Goal: Task Accomplishment & Management: Manage account settings

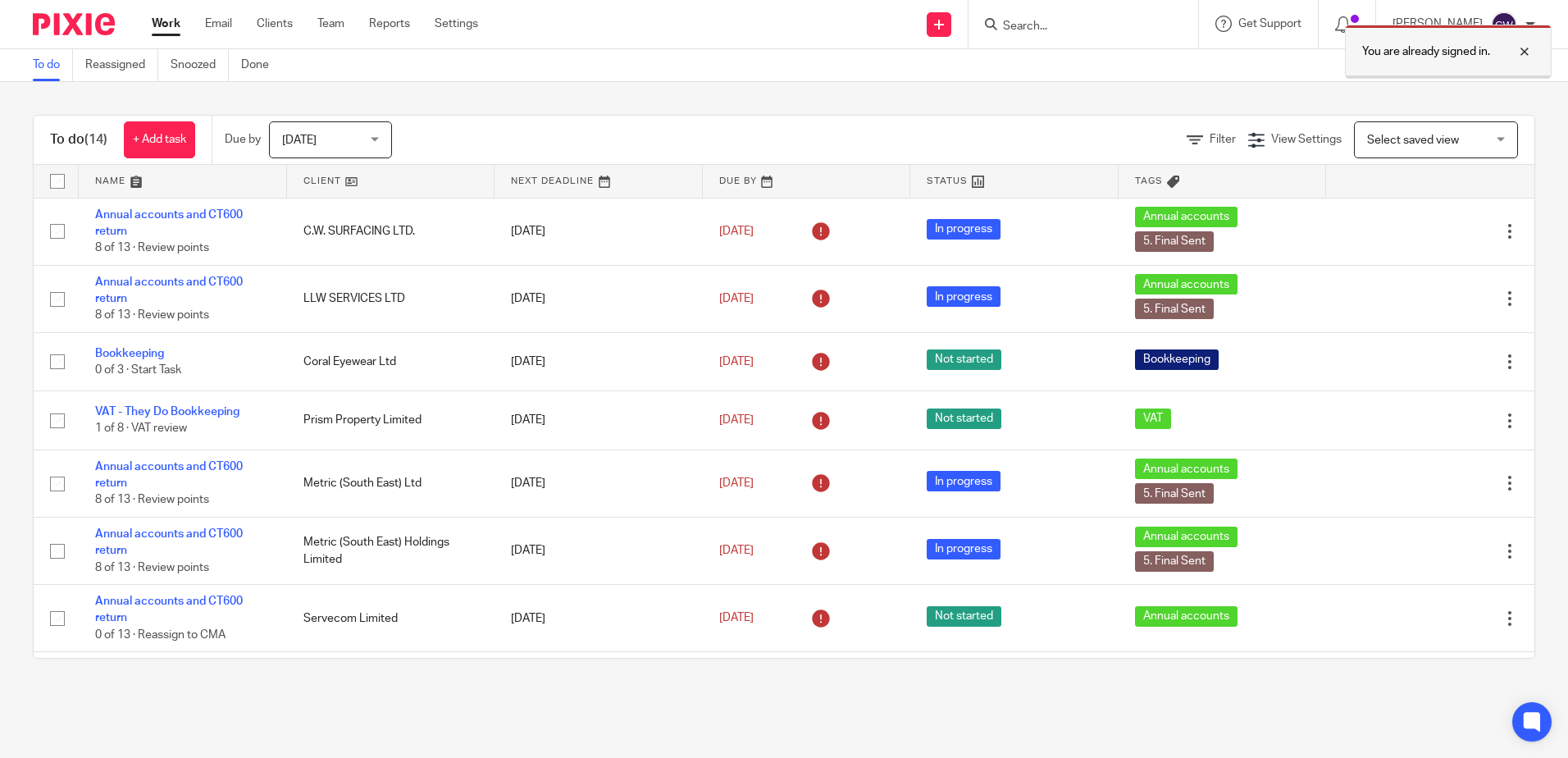
click at [1529, 43] on div at bounding box center [1512, 52] width 44 height 20
click at [1134, 22] on input "Search" at bounding box center [1075, 27] width 147 height 15
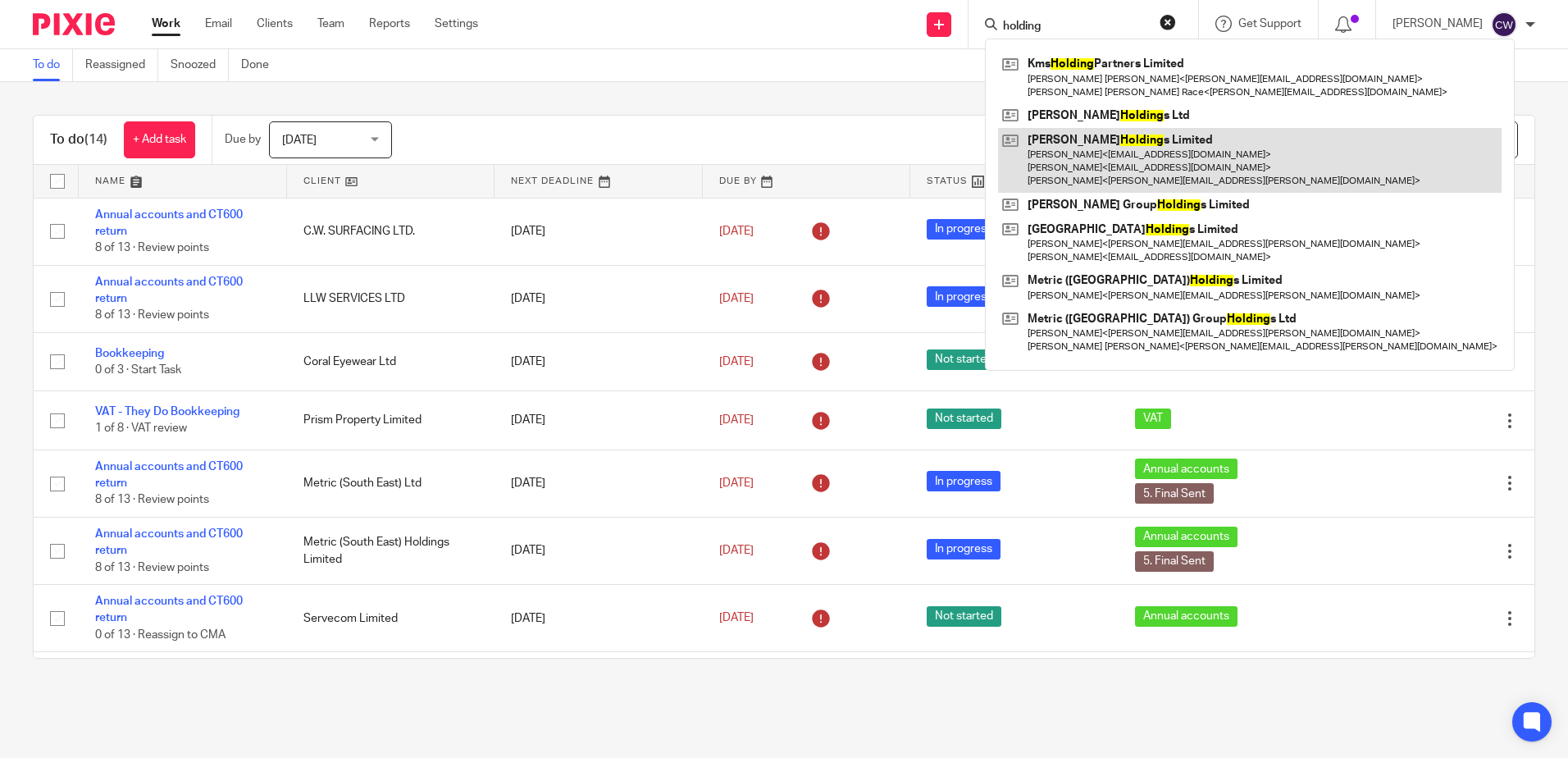
type input "holding"
click at [1125, 161] on link at bounding box center [1249, 160] width 504 height 65
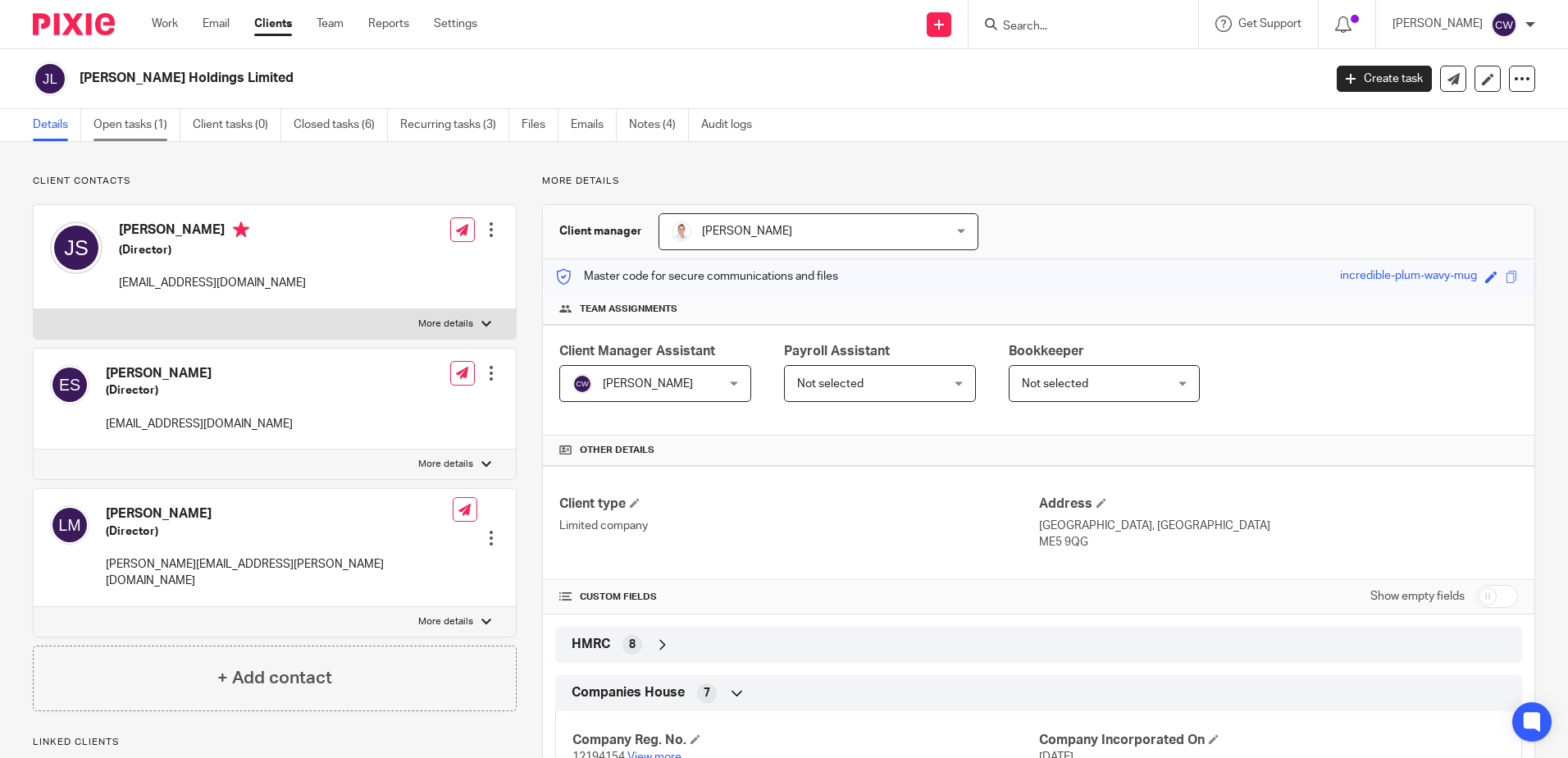
click at [144, 124] on link "Open tasks (1)" at bounding box center [137, 125] width 87 height 32
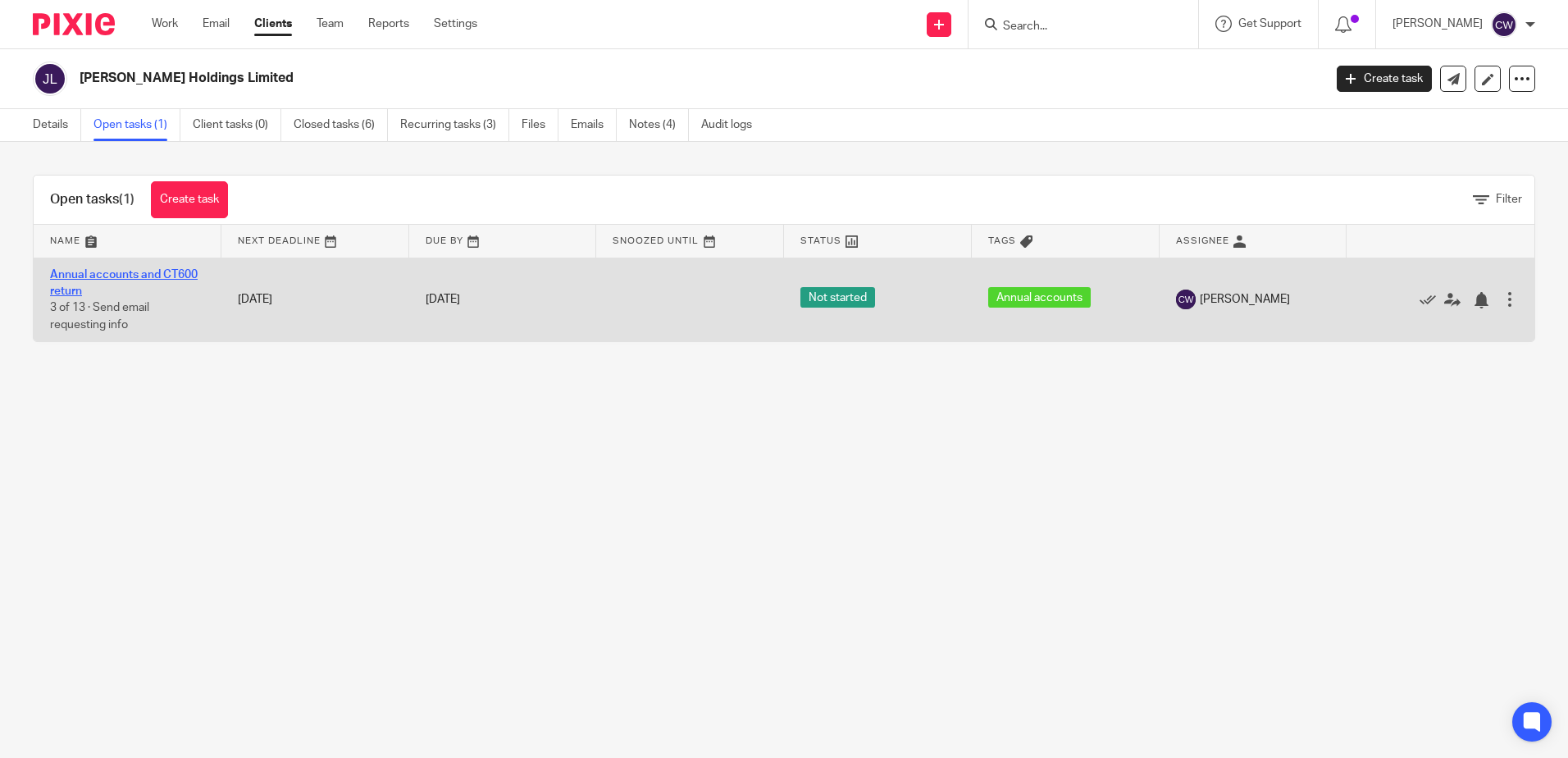
click at [136, 276] on link "Annual accounts and CT600 return" at bounding box center [123, 283] width 147 height 28
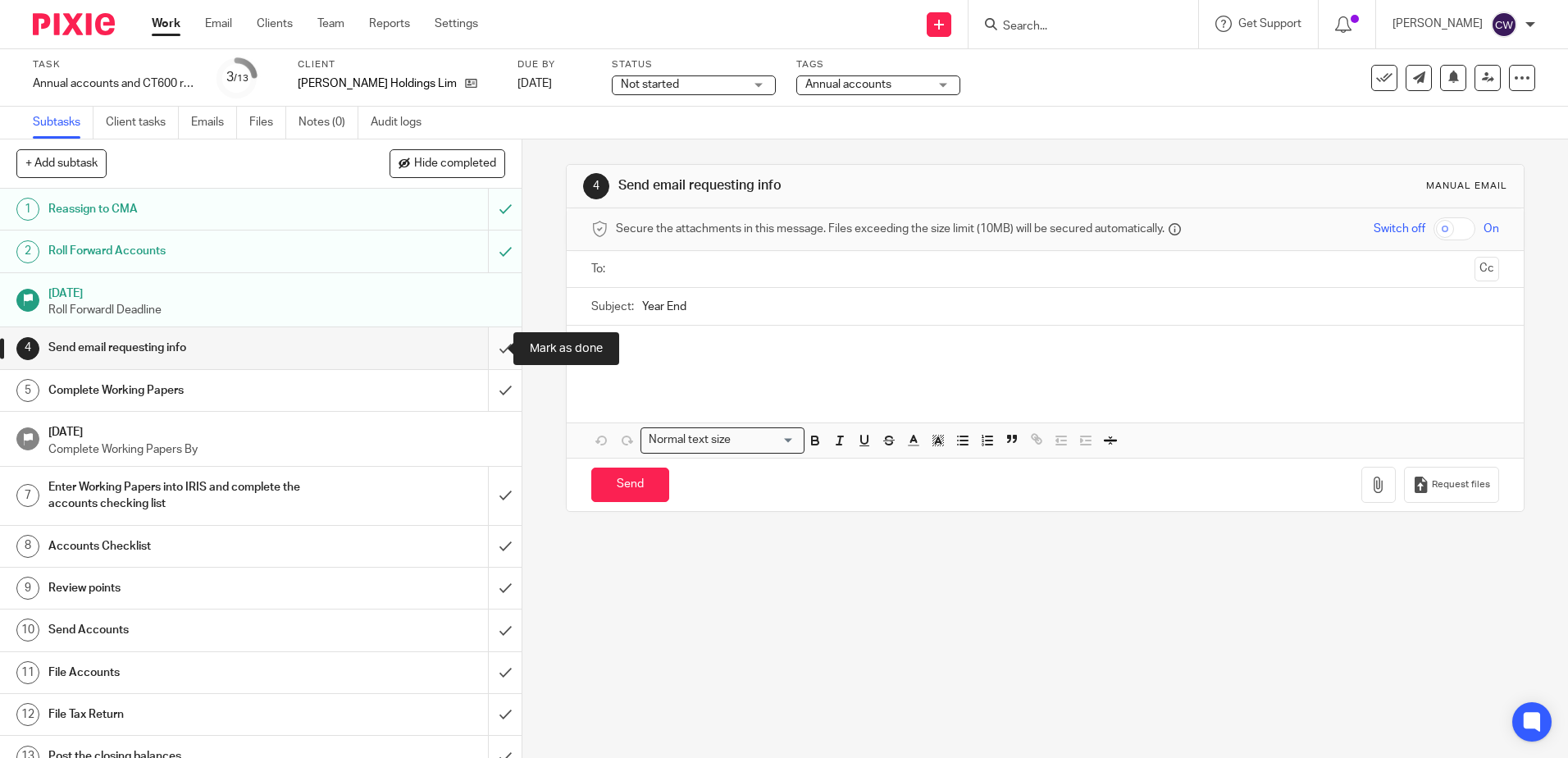
click at [494, 343] on input "submit" at bounding box center [260, 347] width 521 height 41
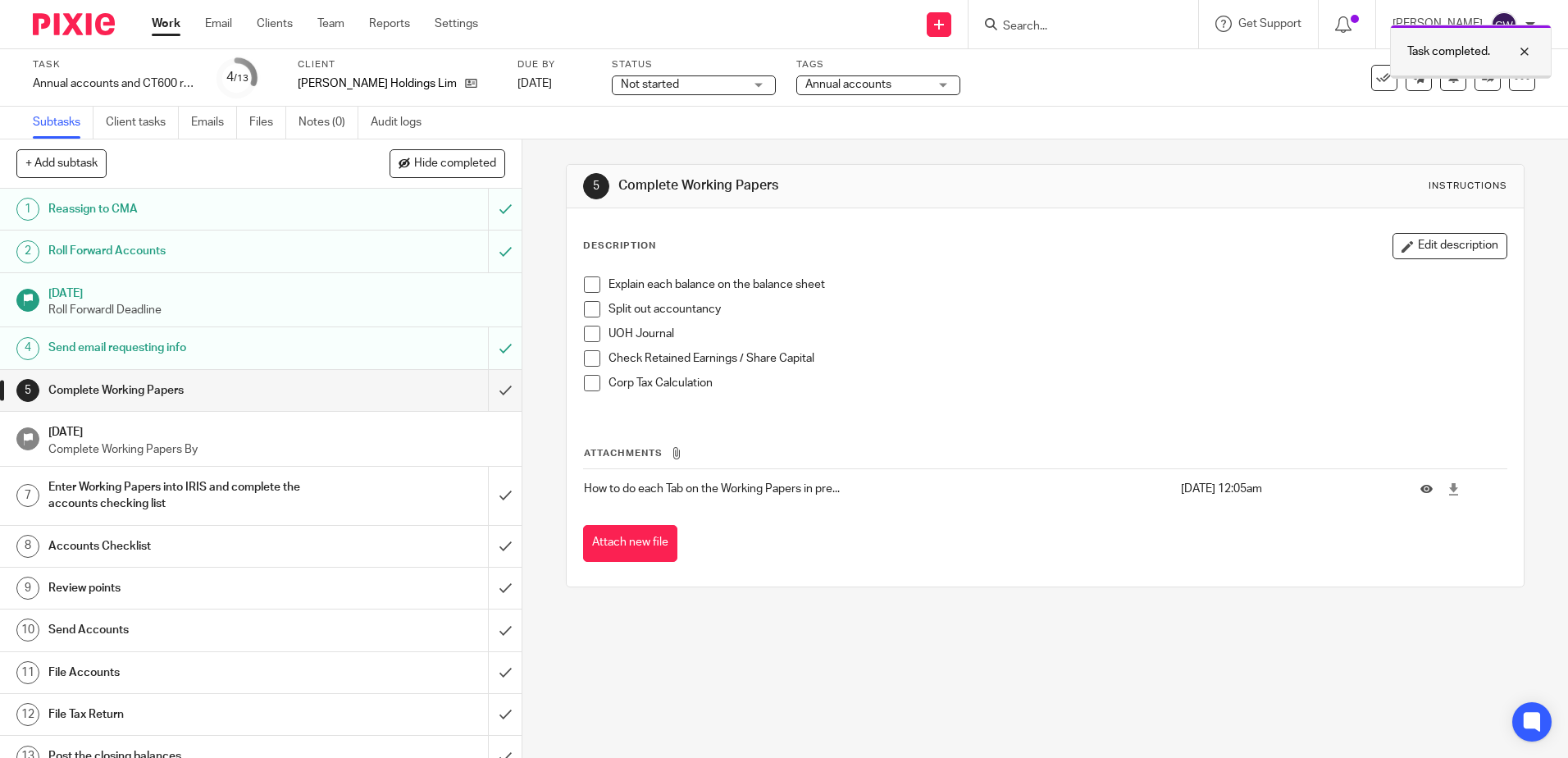
click at [1474, 75] on div "Task completed." at bounding box center [1471, 52] width 162 height 54
click at [1482, 74] on icon at bounding box center [1488, 77] width 12 height 12
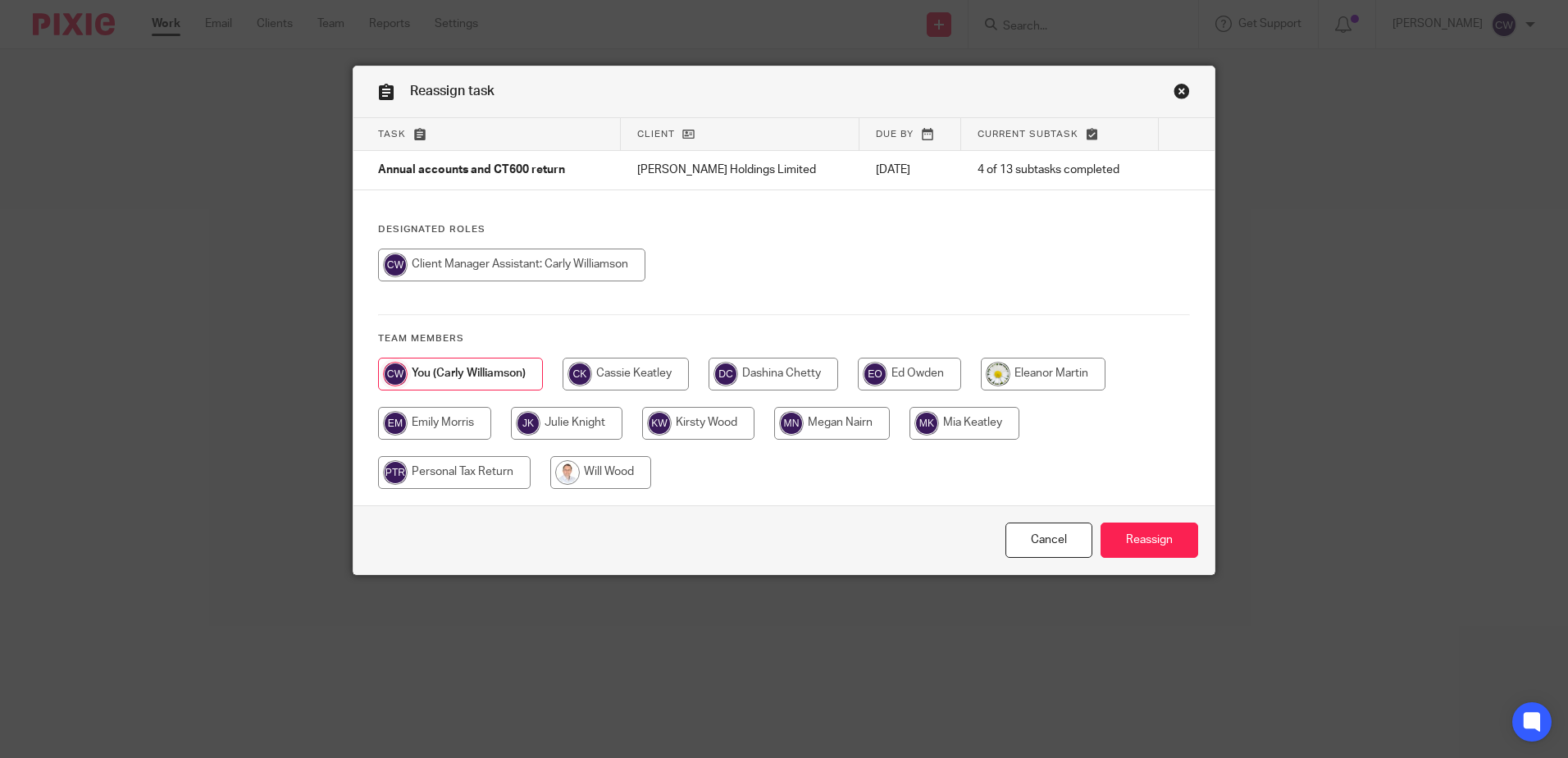
click at [493, 269] on input "radio" at bounding box center [512, 265] width 267 height 33
radio input "true"
click at [1124, 531] on input "Reassign" at bounding box center [1150, 540] width 98 height 36
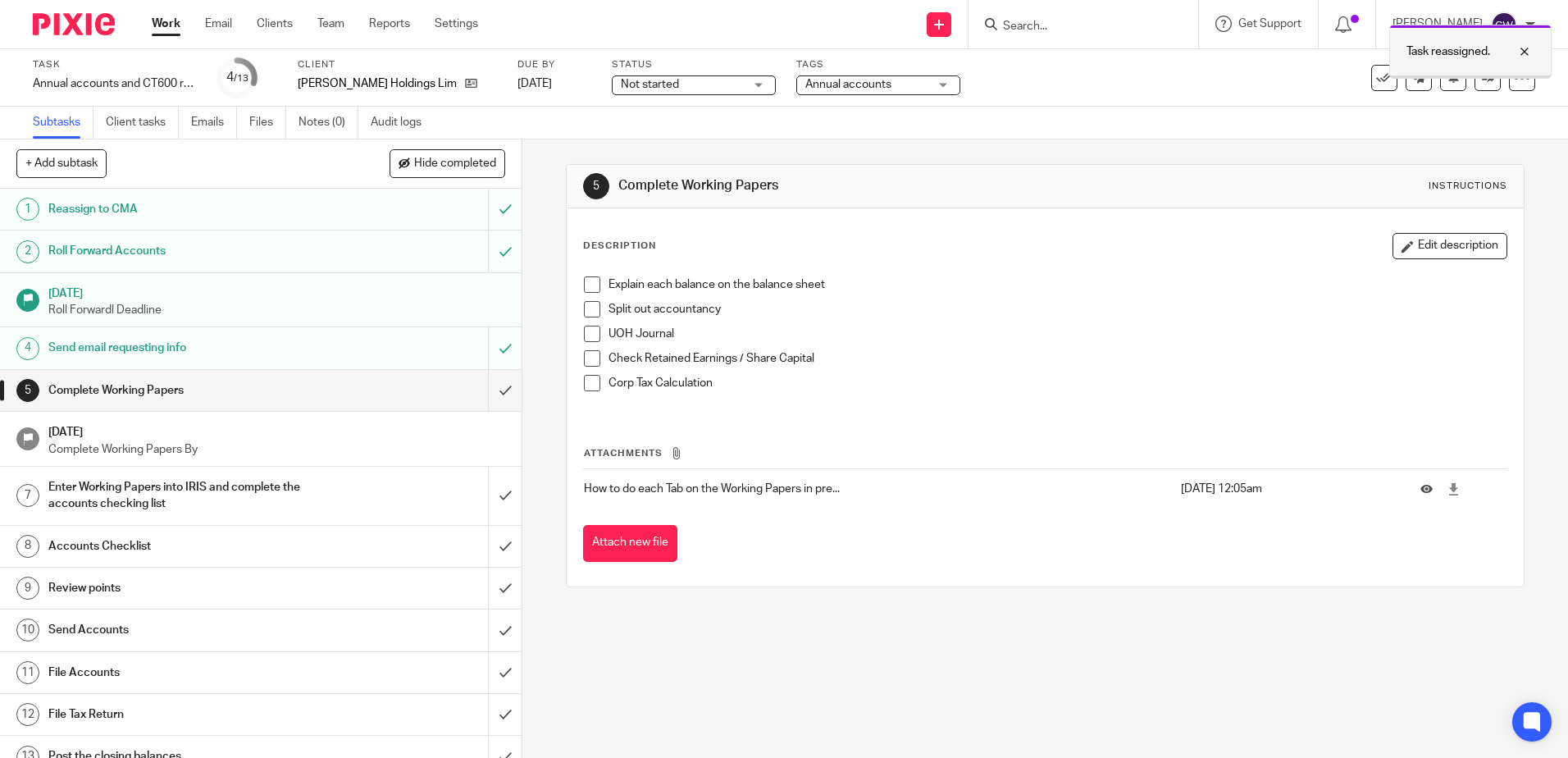
click at [1530, 56] on div at bounding box center [1512, 52] width 44 height 20
click at [1482, 76] on icon at bounding box center [1488, 77] width 12 height 12
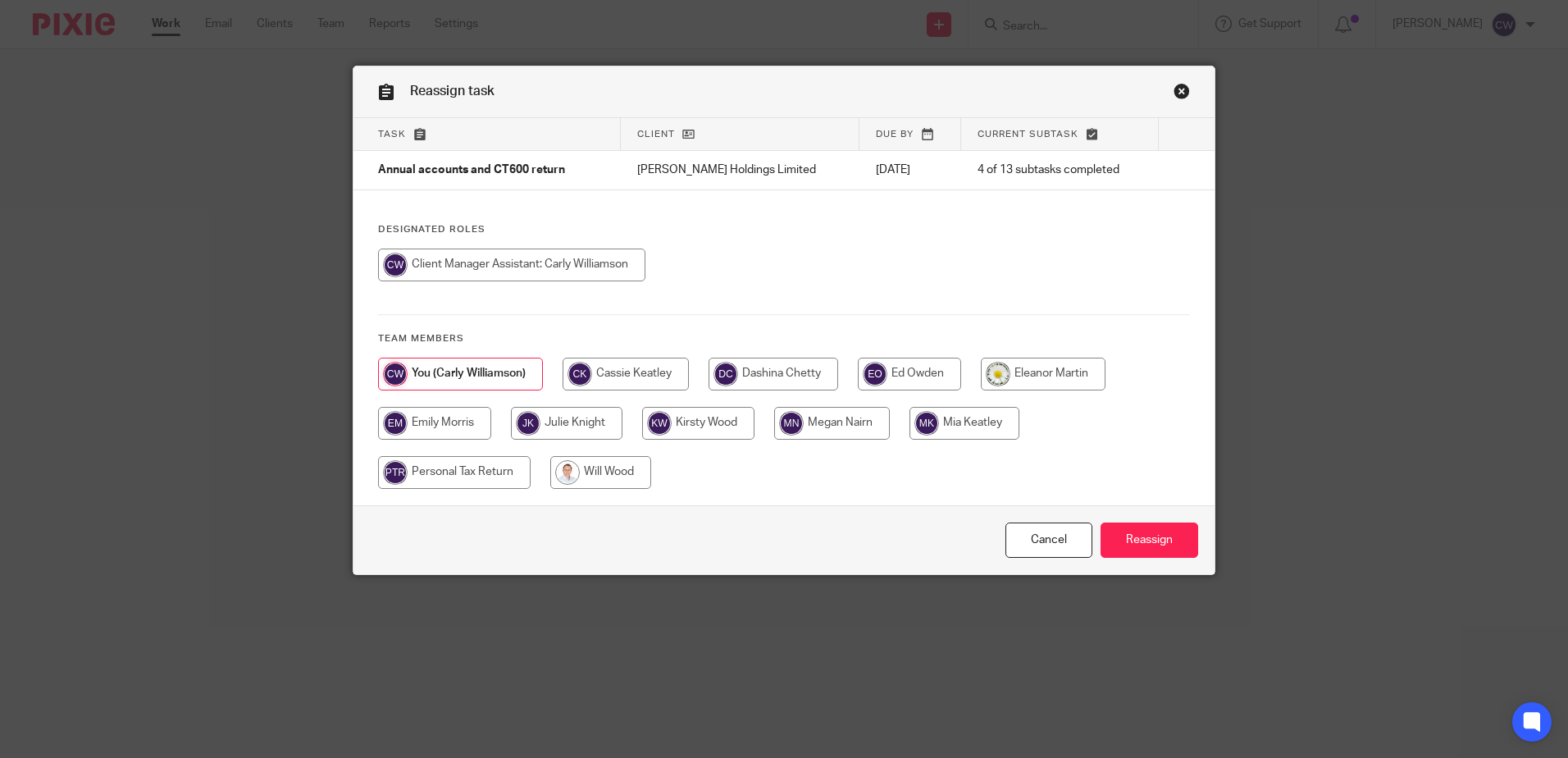
click at [822, 421] on input "radio" at bounding box center [832, 423] width 115 height 33
radio input "true"
click at [1108, 524] on input "Reassign" at bounding box center [1150, 540] width 98 height 36
